Goal: Check status: Check status

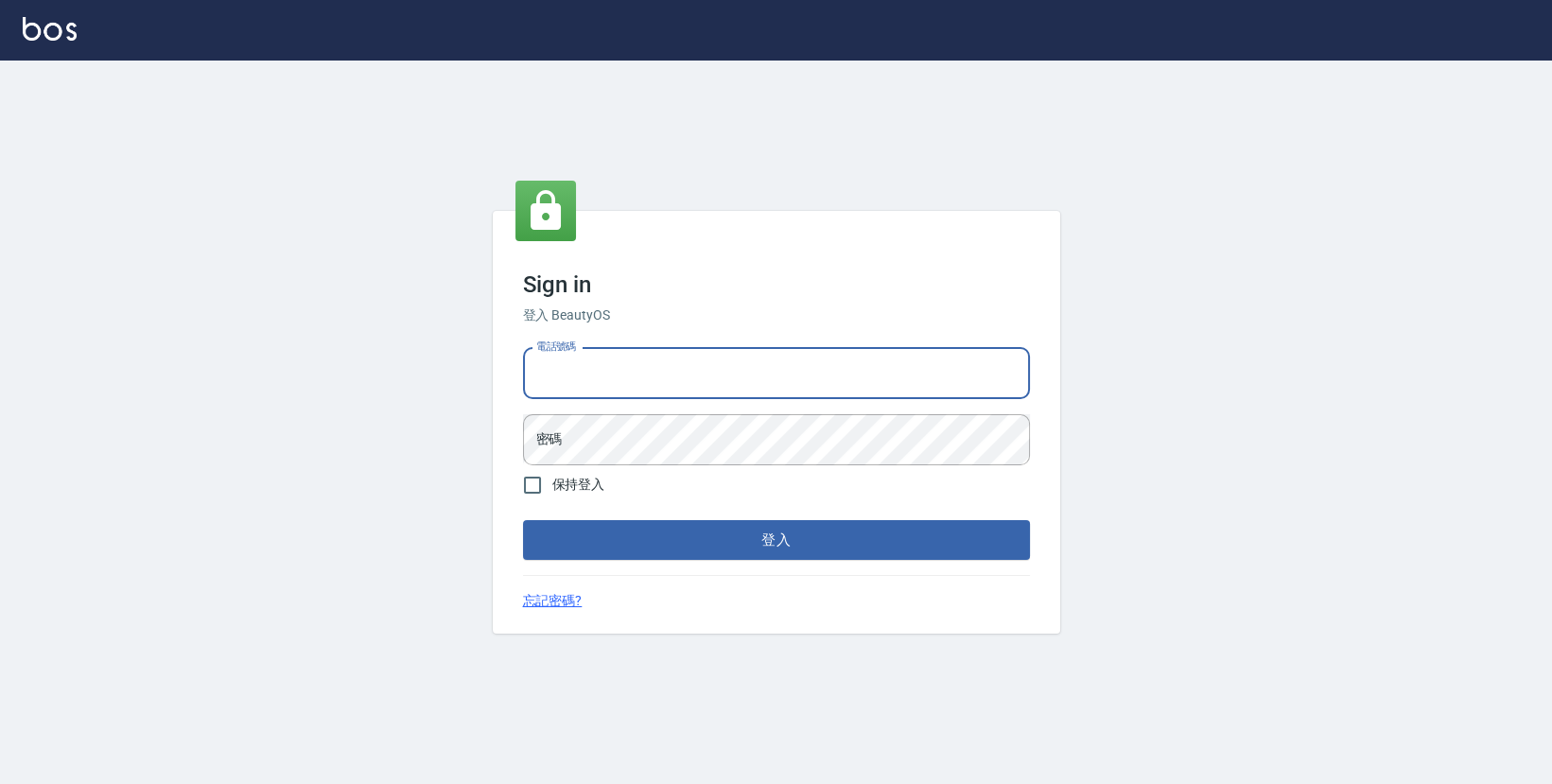
type input "0423178168"
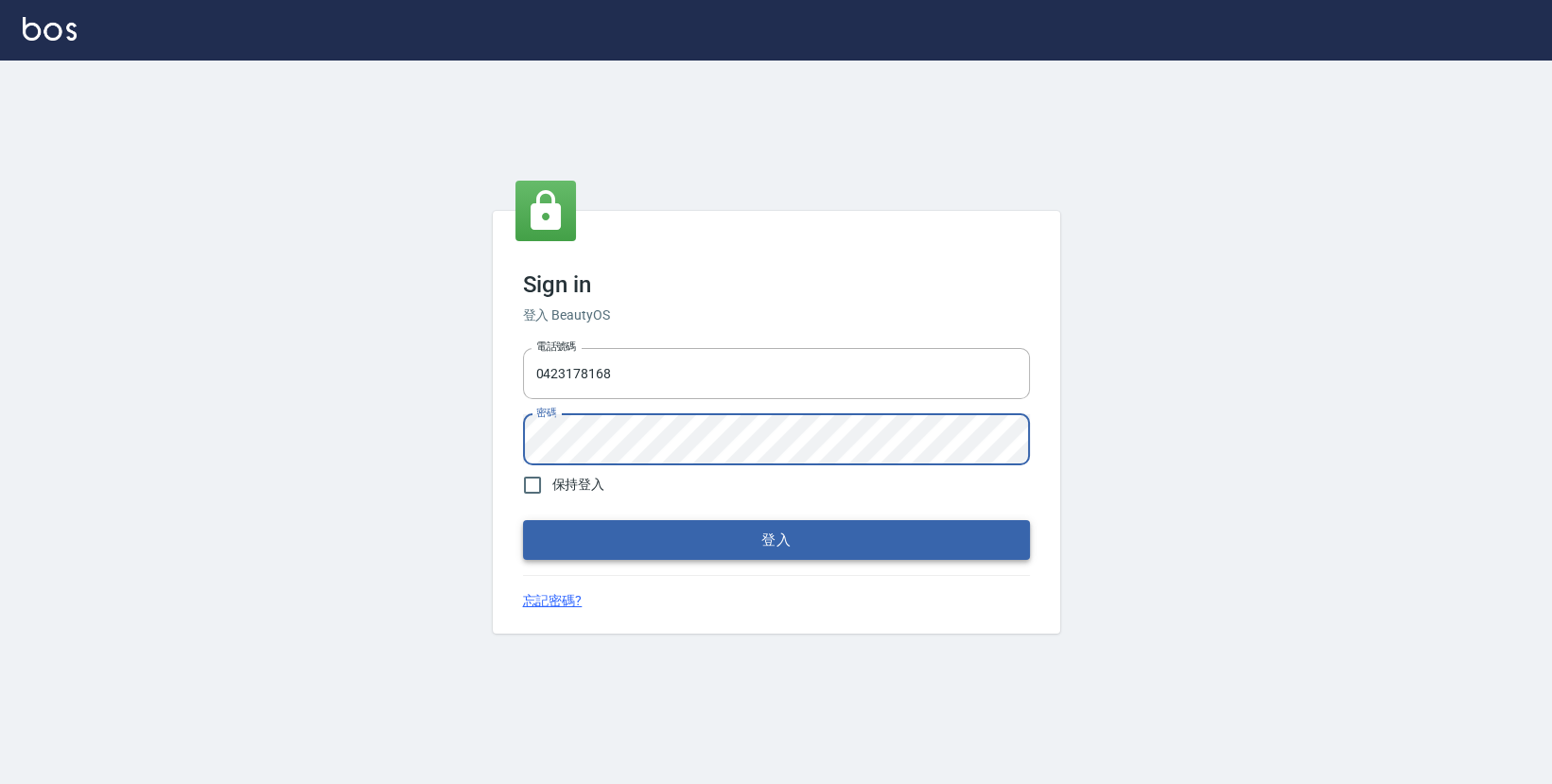
click at [721, 520] on button "登入" at bounding box center [776, 540] width 507 height 39
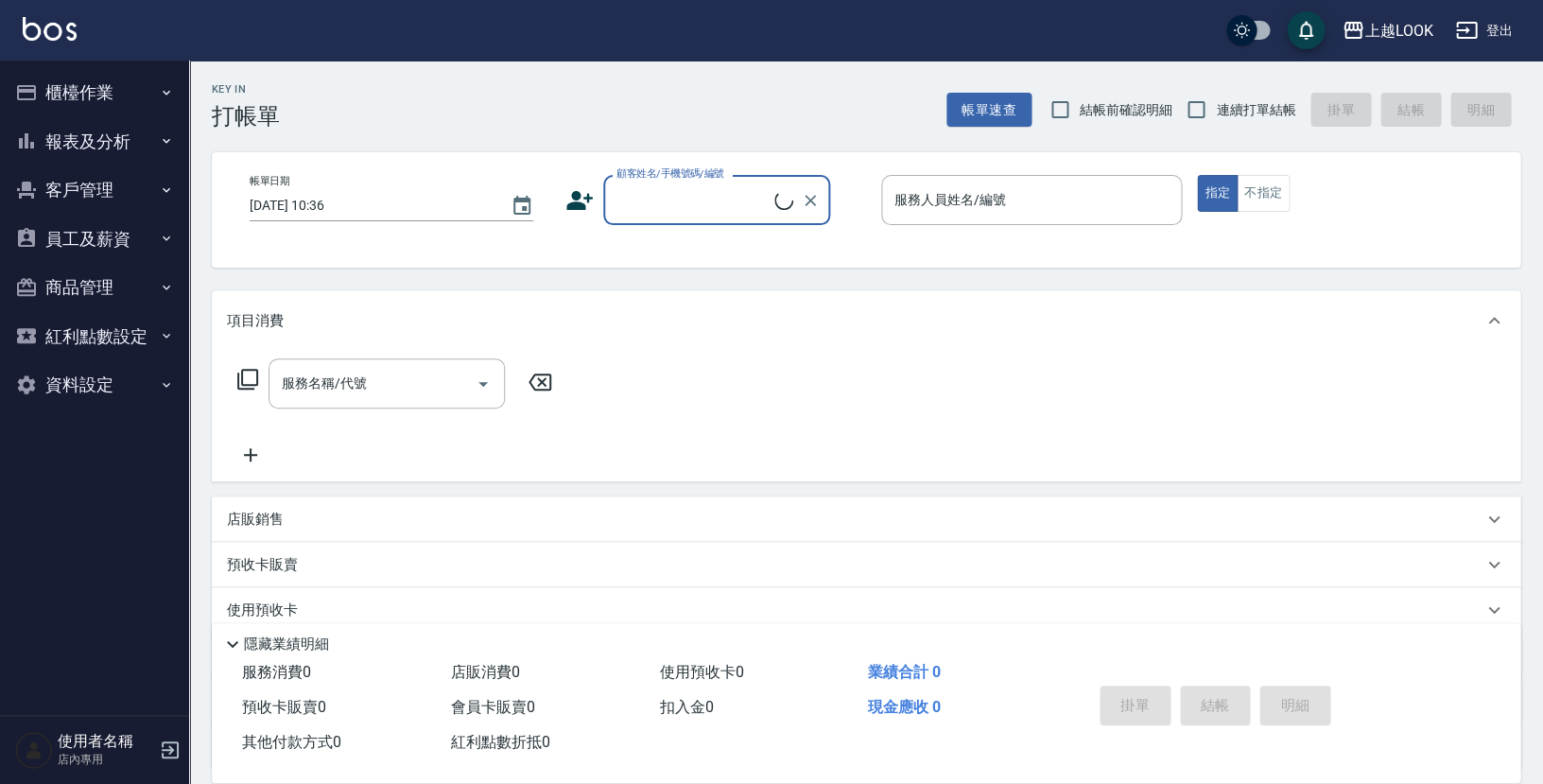
click at [85, 146] on button "報表及分析" at bounding box center [95, 142] width 174 height 49
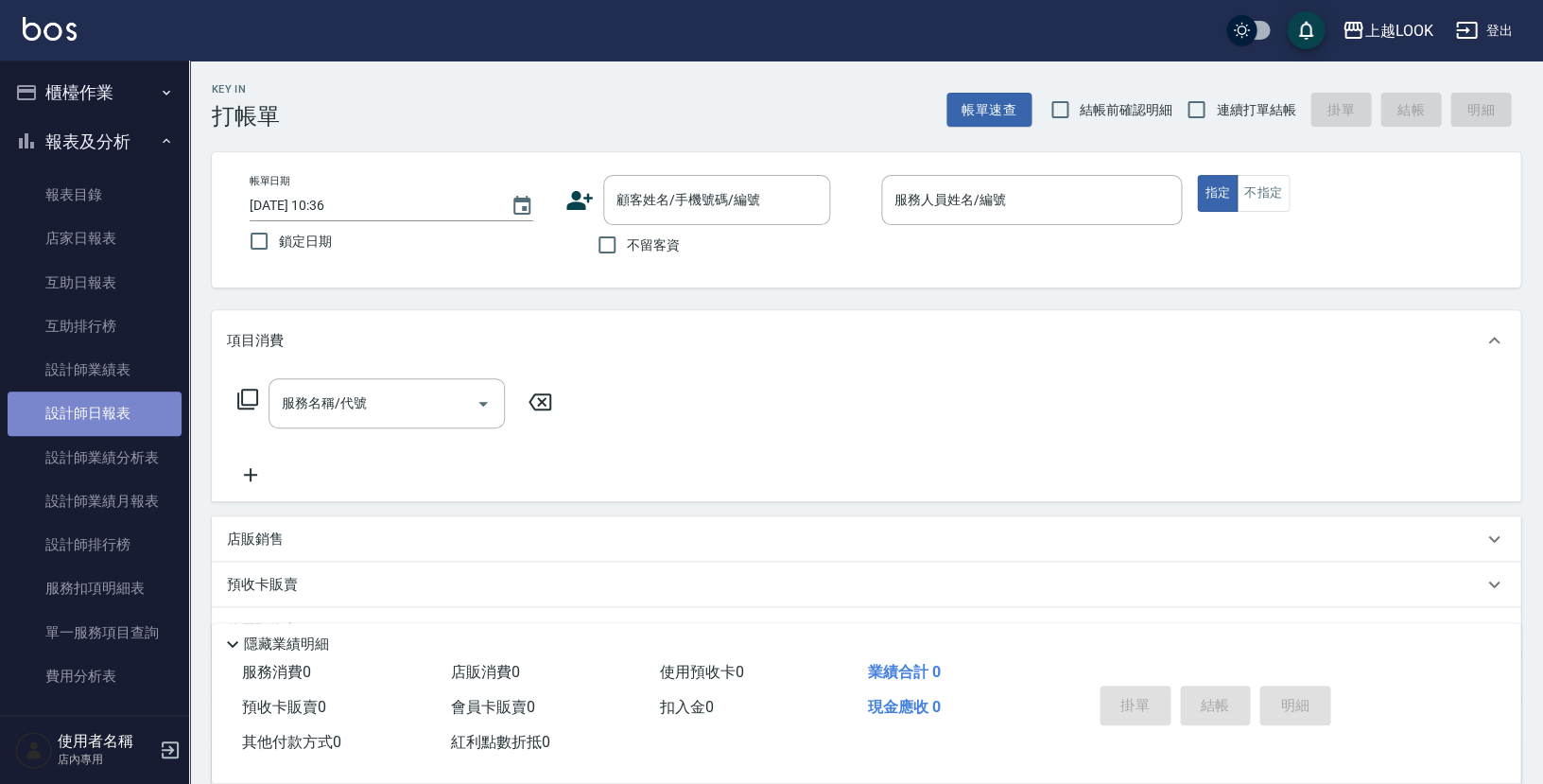
click at [144, 401] on link "設計師日報表" at bounding box center [95, 413] width 174 height 43
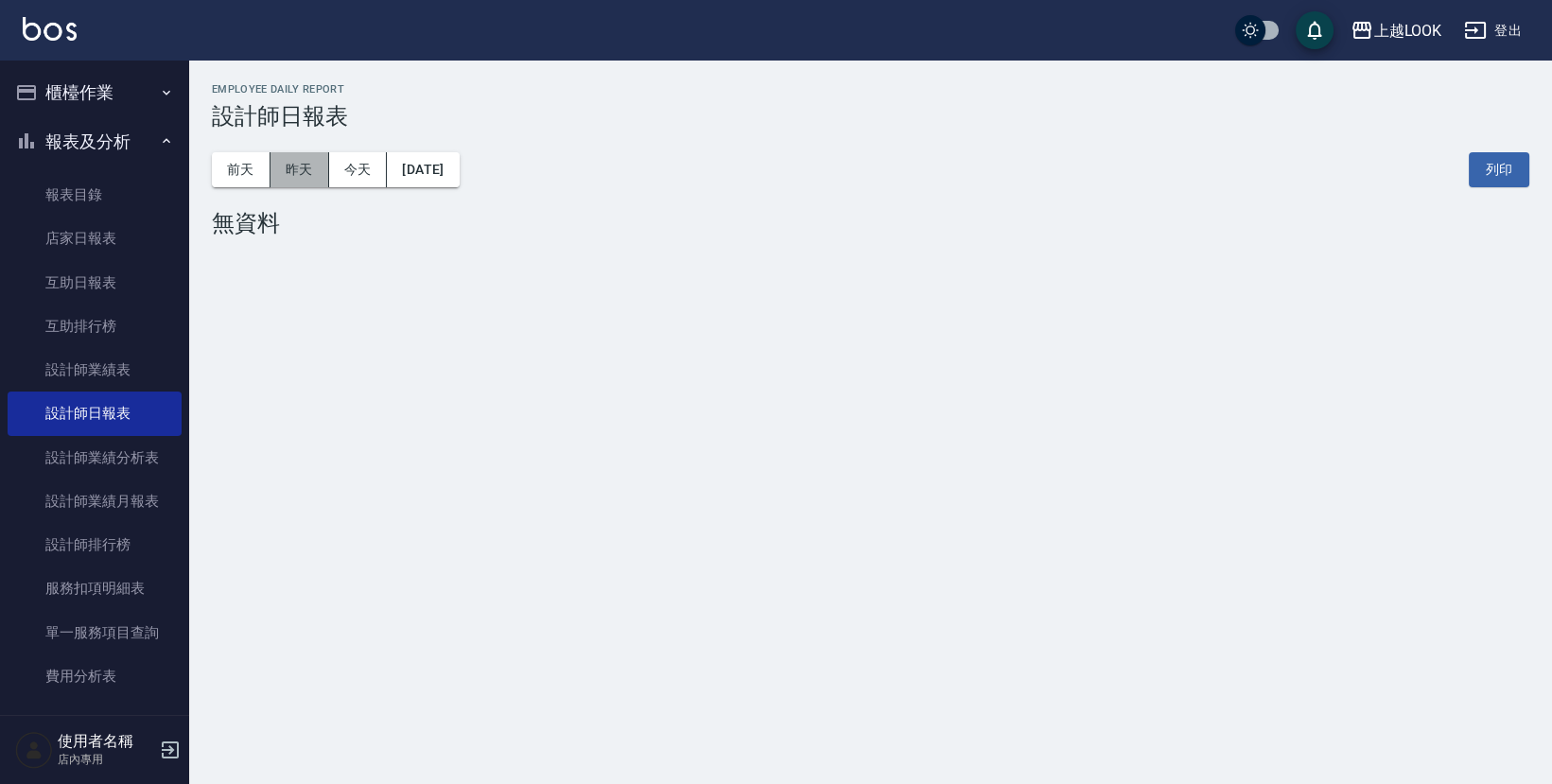
click at [308, 175] on button "昨天" at bounding box center [299, 169] width 58 height 35
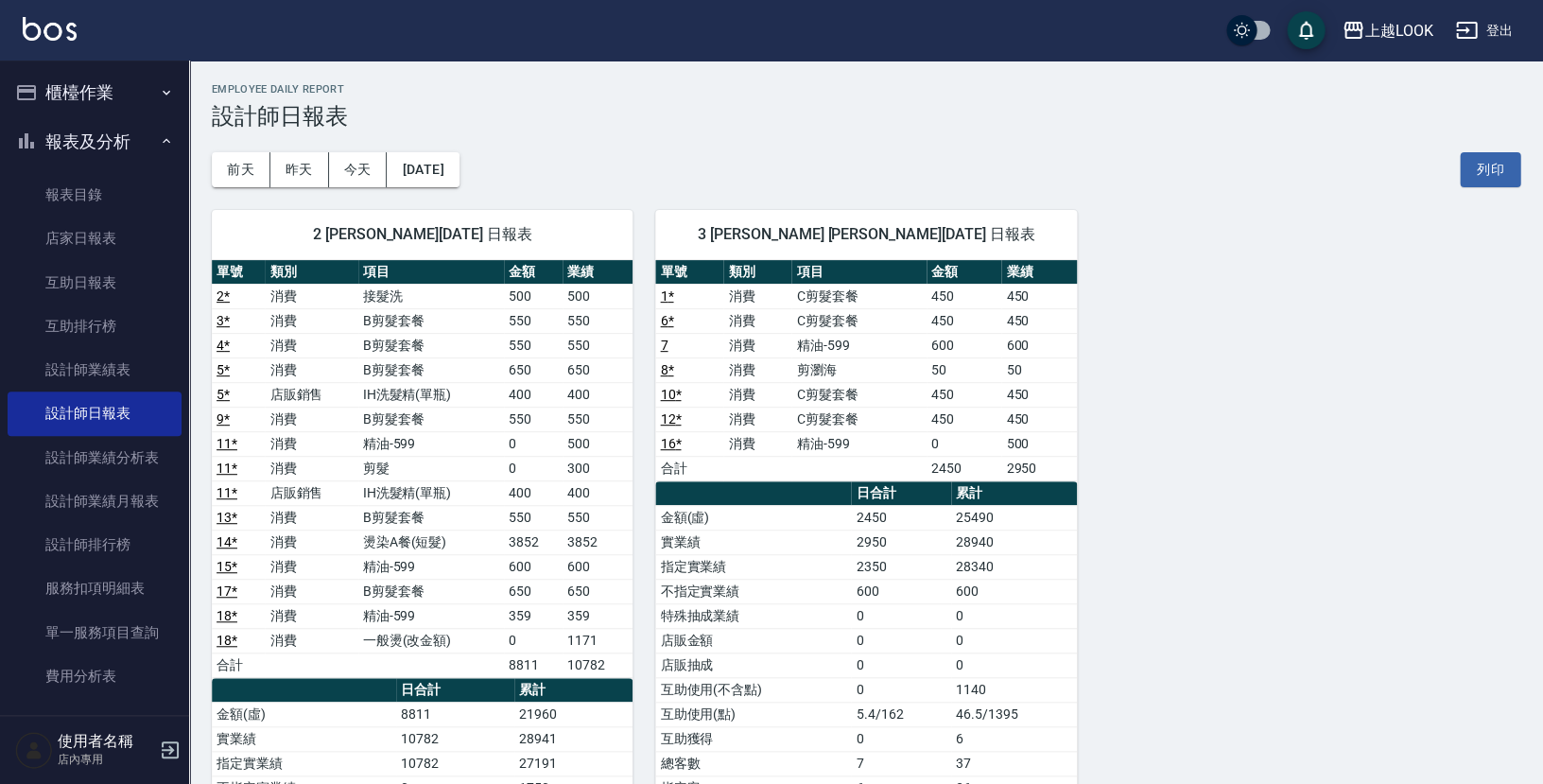
click at [536, 182] on div "[DATE] [DATE] [DATE] [DATE] 列印" at bounding box center [865, 169] width 1309 height 80
click at [453, 175] on button "[DATE]" at bounding box center [423, 169] width 72 height 35
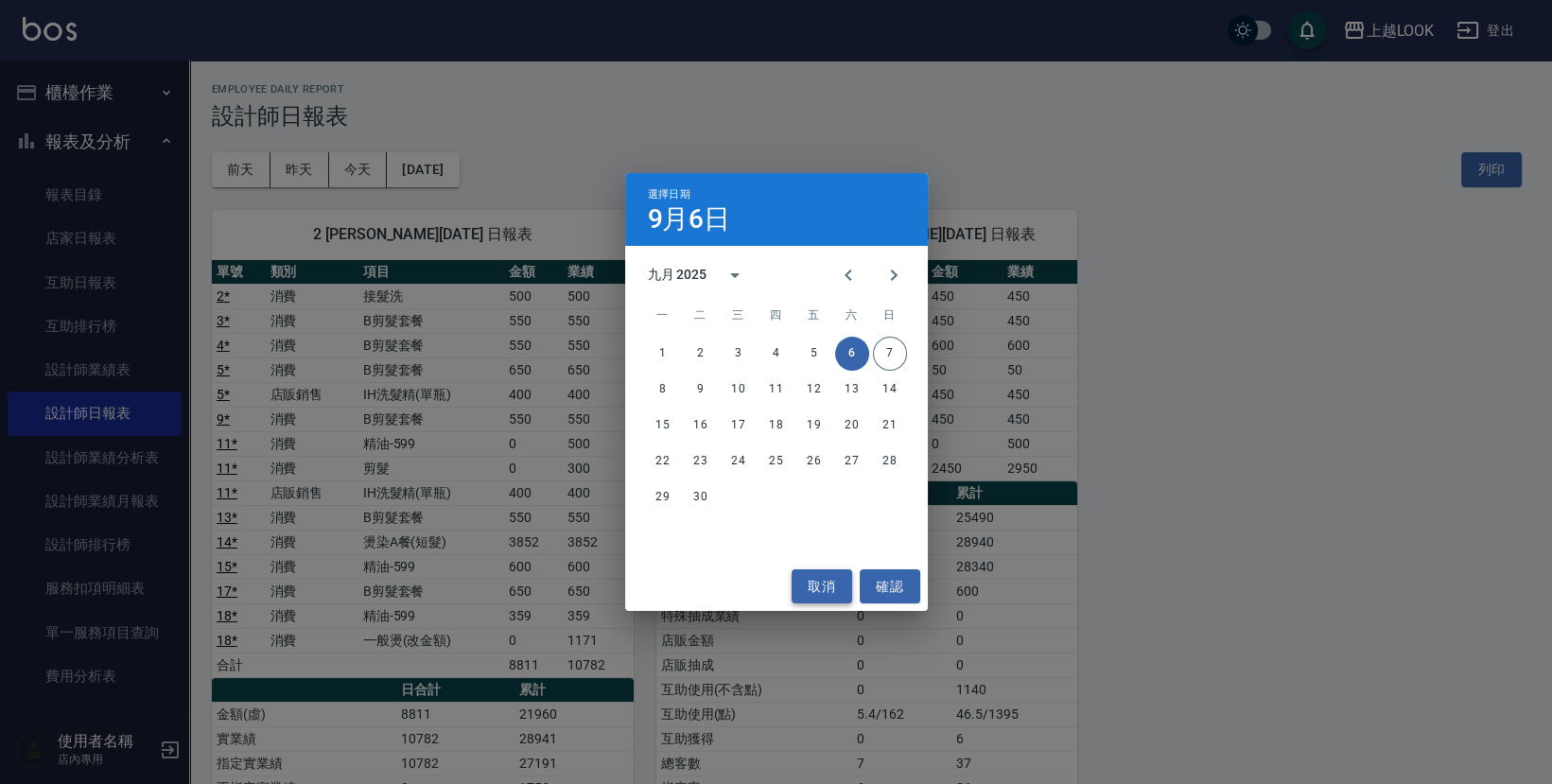
click at [835, 587] on button "取消" at bounding box center [821, 586] width 60 height 35
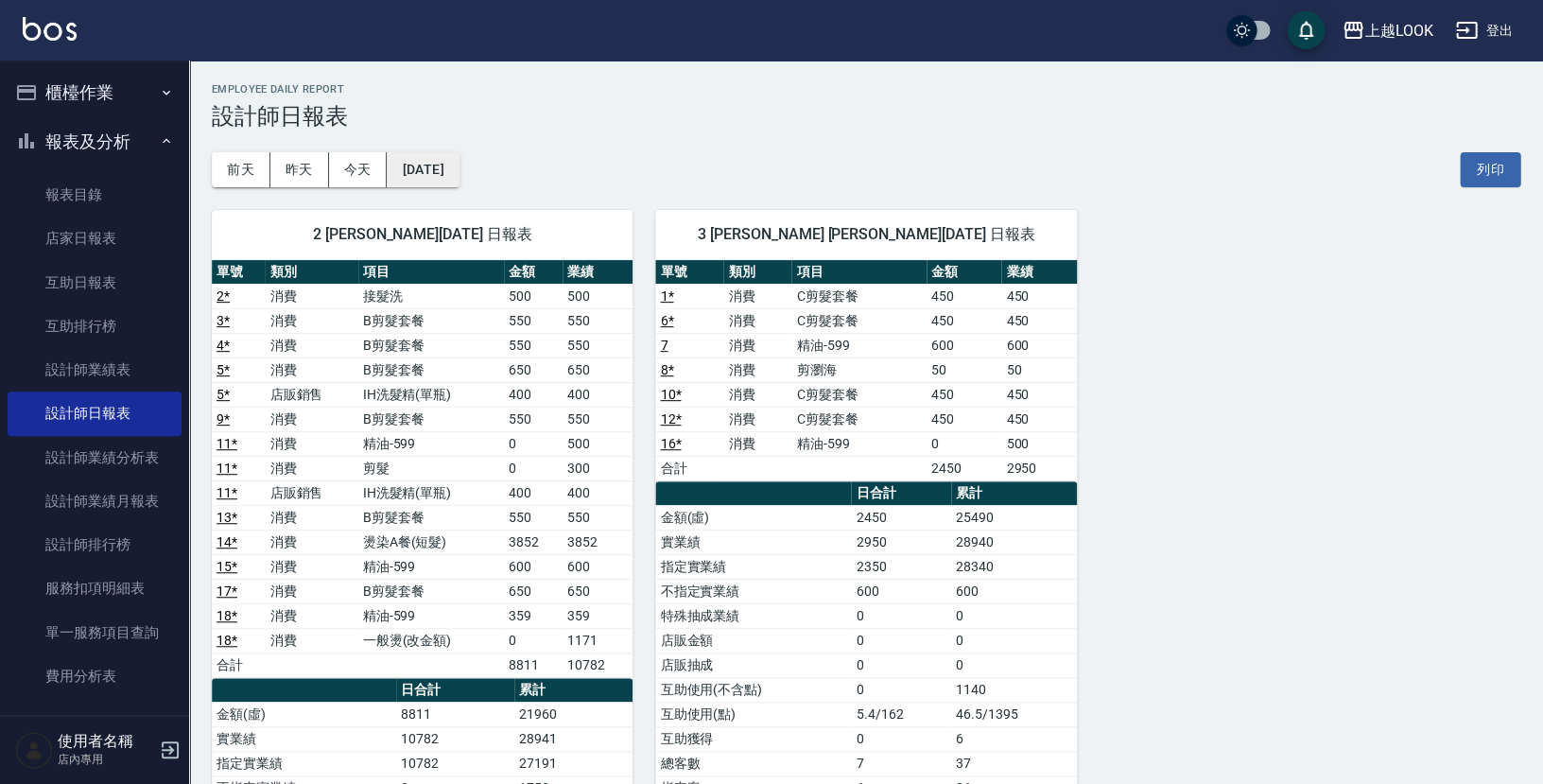
click at [458, 158] on button "[DATE]" at bounding box center [423, 169] width 72 height 35
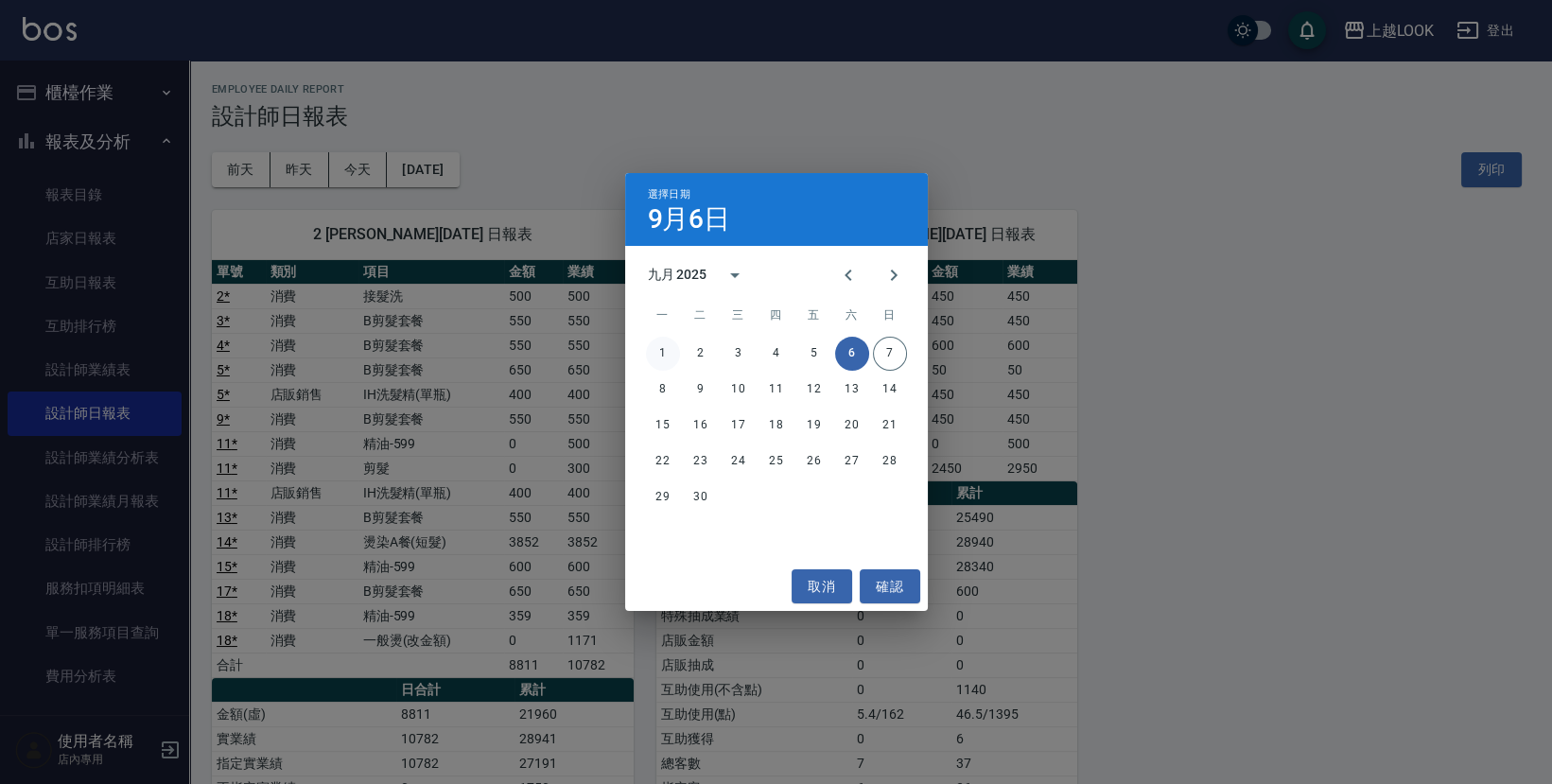
click at [672, 352] on button "1" at bounding box center [663, 353] width 34 height 34
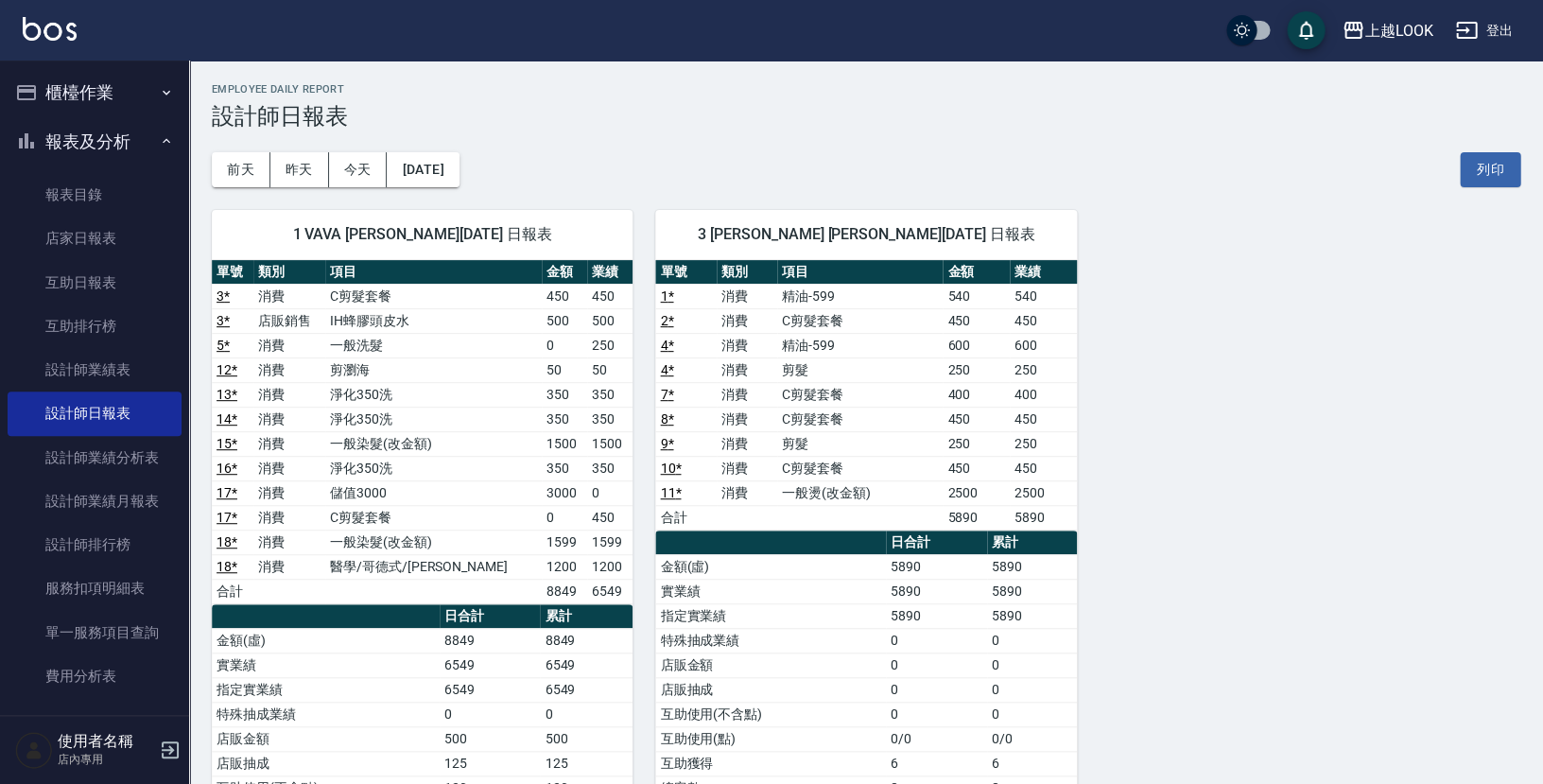
click at [569, 163] on div "[DATE] [DATE] [DATE] [DATE] 列印" at bounding box center [865, 169] width 1309 height 80
